Goal: Task Accomplishment & Management: Complete application form

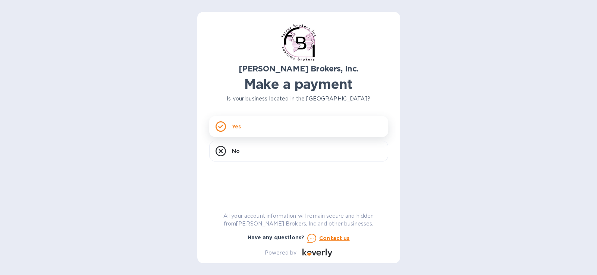
click at [237, 130] on div "Yes" at bounding box center [298, 126] width 179 height 21
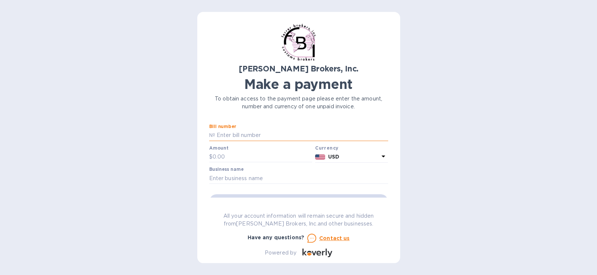
click at [259, 134] on input "text" at bounding box center [301, 135] width 173 height 11
type input "296810"
click at [257, 160] on input "text" at bounding box center [262, 157] width 100 height 11
type input "110.00"
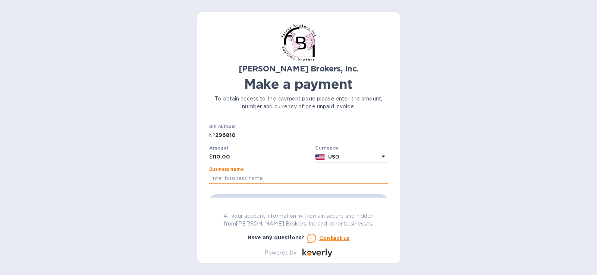
click at [264, 178] on input "text" at bounding box center [298, 178] width 179 height 11
type input "IREPSA COSMETICS LLC"
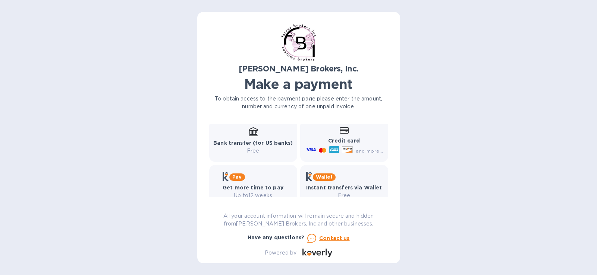
scroll to position [74, 0]
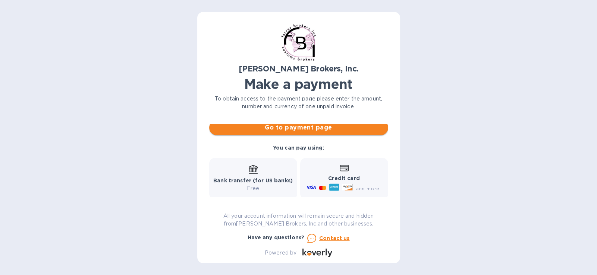
click at [322, 127] on span "Go to payment page" at bounding box center [298, 127] width 167 height 9
